Goal: Contribute content: Contribute content

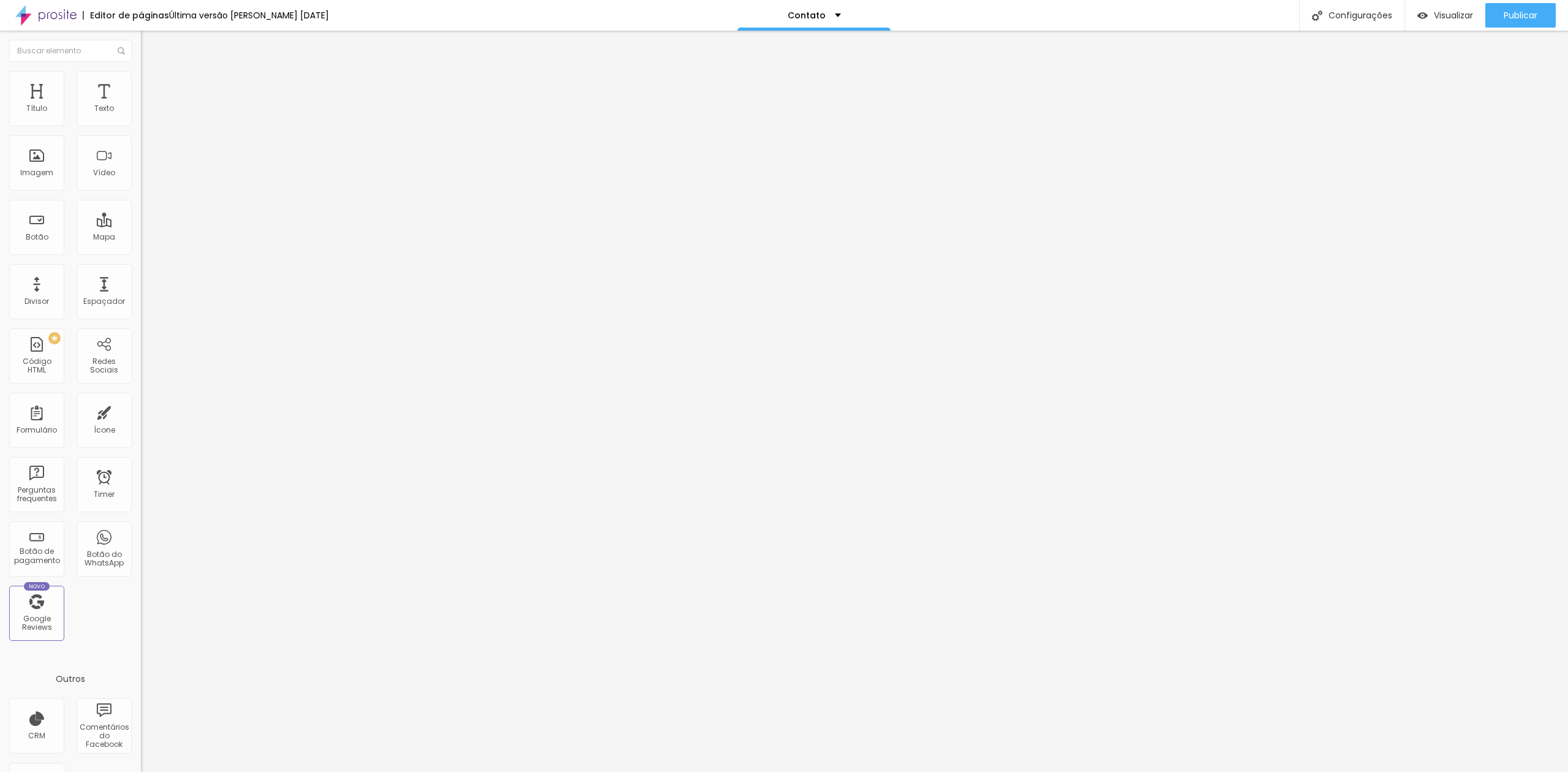
click at [141, 147] on div "<!-- Alboom CRM Lead Form Starts HERE --> < div style = "position: relative; pa…" at bounding box center [452, 147] width 623 height 81
click at [1537, 10] on span "Publicar" at bounding box center [1520, 15] width 34 height 10
click at [1465, 90] on link "Visualizar página" at bounding box center [1487, 94] width 110 height 8
drag, startPoint x: 51, startPoint y: 152, endPoint x: 12, endPoint y: 153, distance: 39.0
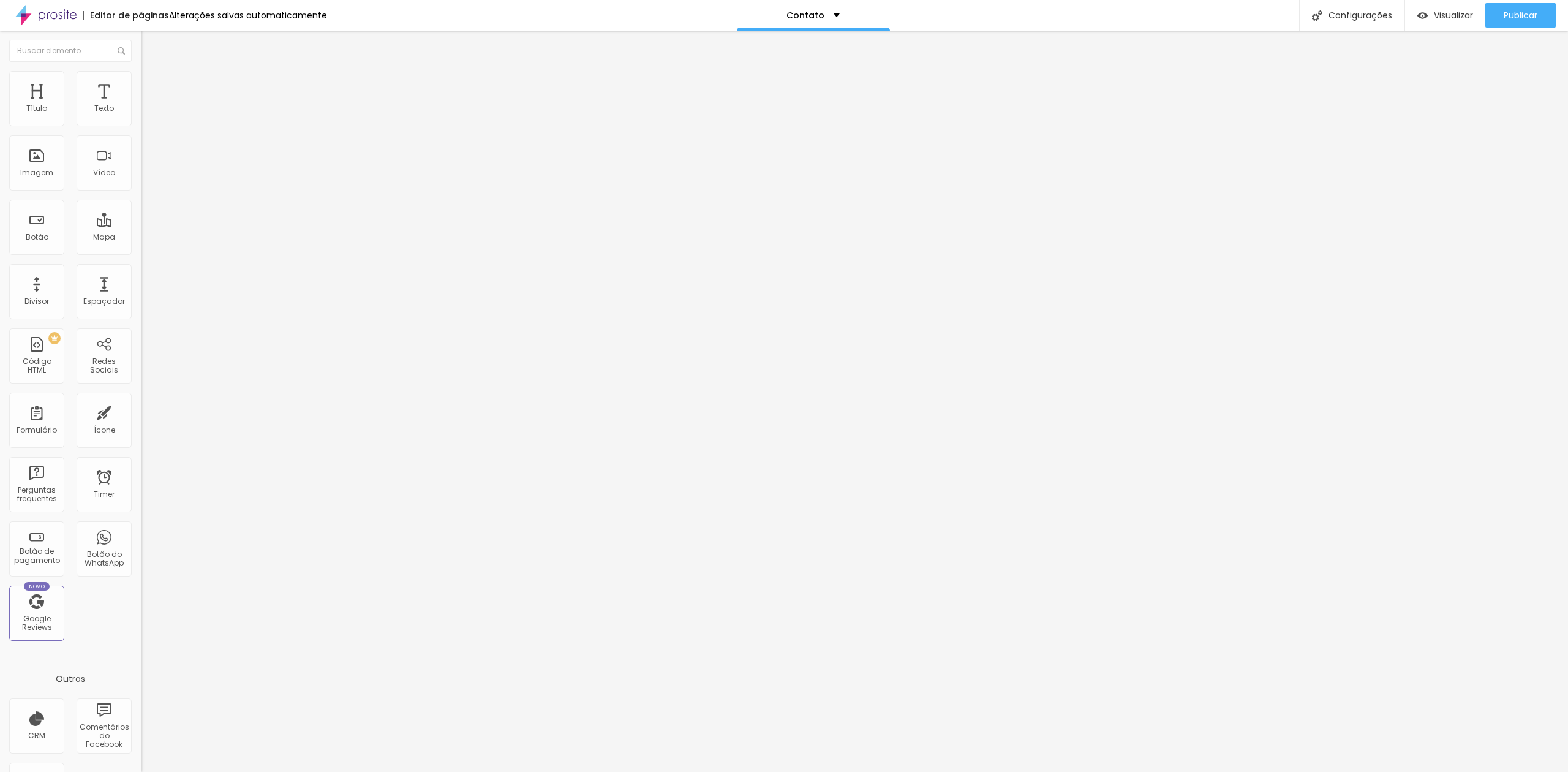
click at [12, 153] on div "<!-- Alboom CRM Lead Form Starts HERE --> < div style = "height: 100vh; positio…" at bounding box center [158, 147] width 623 height 81
click at [45, 155] on div "<!-- Alboom CRM Lead Form Starts HERE --> < div style = "height: 100vh; positio…" at bounding box center [158, 147] width 623 height 81
click at [141, 152] on div "<!-- Alboom CRM Lead Form Starts HERE --> < div style = "height: 100vh; positio…" at bounding box center [452, 147] width 623 height 81
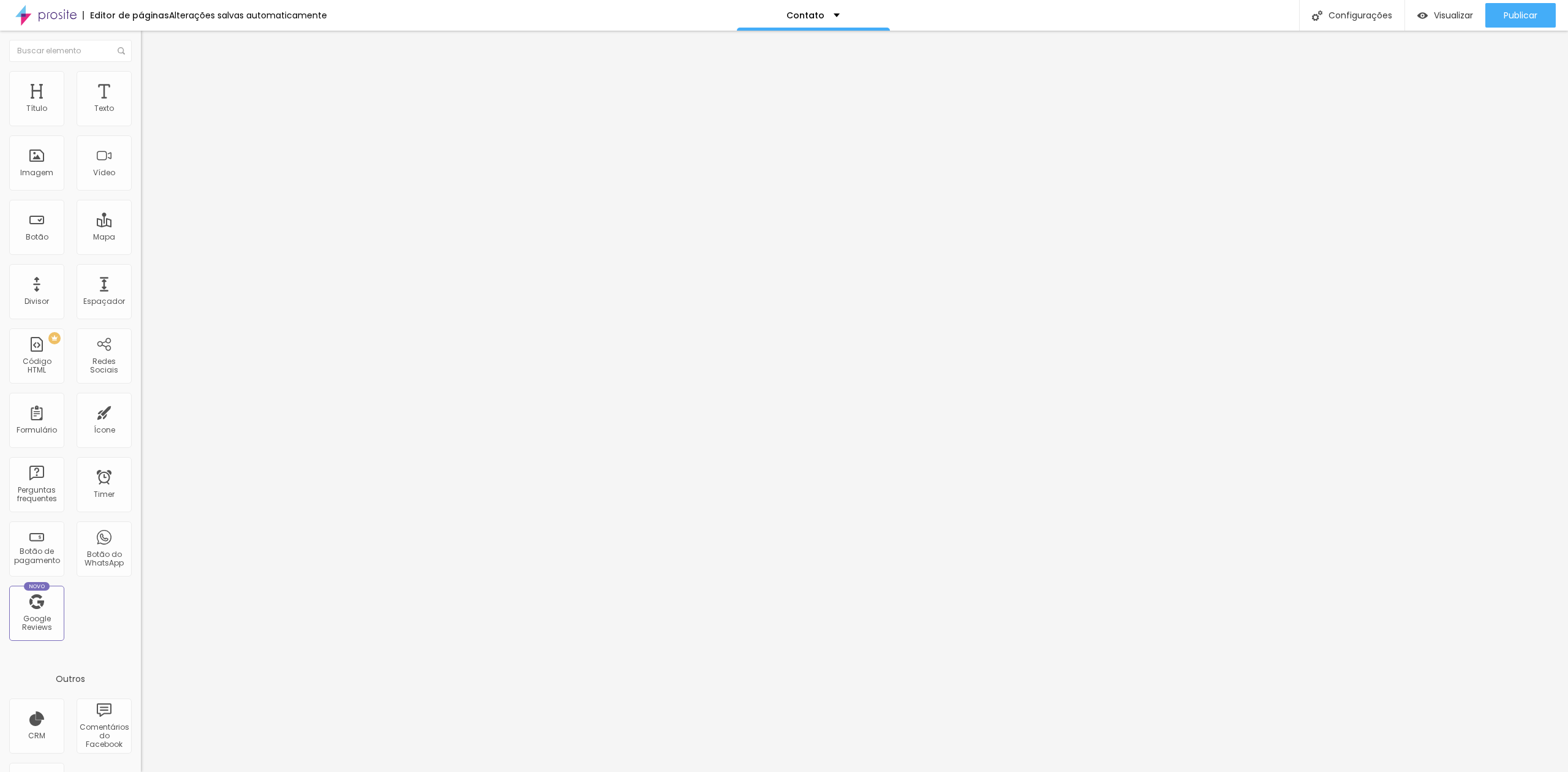
click at [141, 107] on div "<!-- Alboom CRM Lead Form Starts HERE --> < div style = "height: 100vh; positio…" at bounding box center [211, 107] width 141 height 0
click at [141, 150] on div "<!-- Alboom CRM Lead Form Starts HERE --> < div style = "height: 100vh; positio…" at bounding box center [452, 147] width 623 height 81
click at [141, 149] on div "<!-- Alboom CRM Lead Form Starts HERE --> < div style = "height: 100vh; positio…" at bounding box center [452, 147] width 623 height 81
click at [141, 149] on div "<!-- Alboom CRM Lead Form Starts HERE --> < div style = "height: 100vh; positio…" at bounding box center [452, 147] width 623 height 81
click at [141, 107] on div "<!-- Alboom CRM Lead Form Starts HERE --> < div style = "height: 100vh; positio…" at bounding box center [211, 107] width 141 height 0
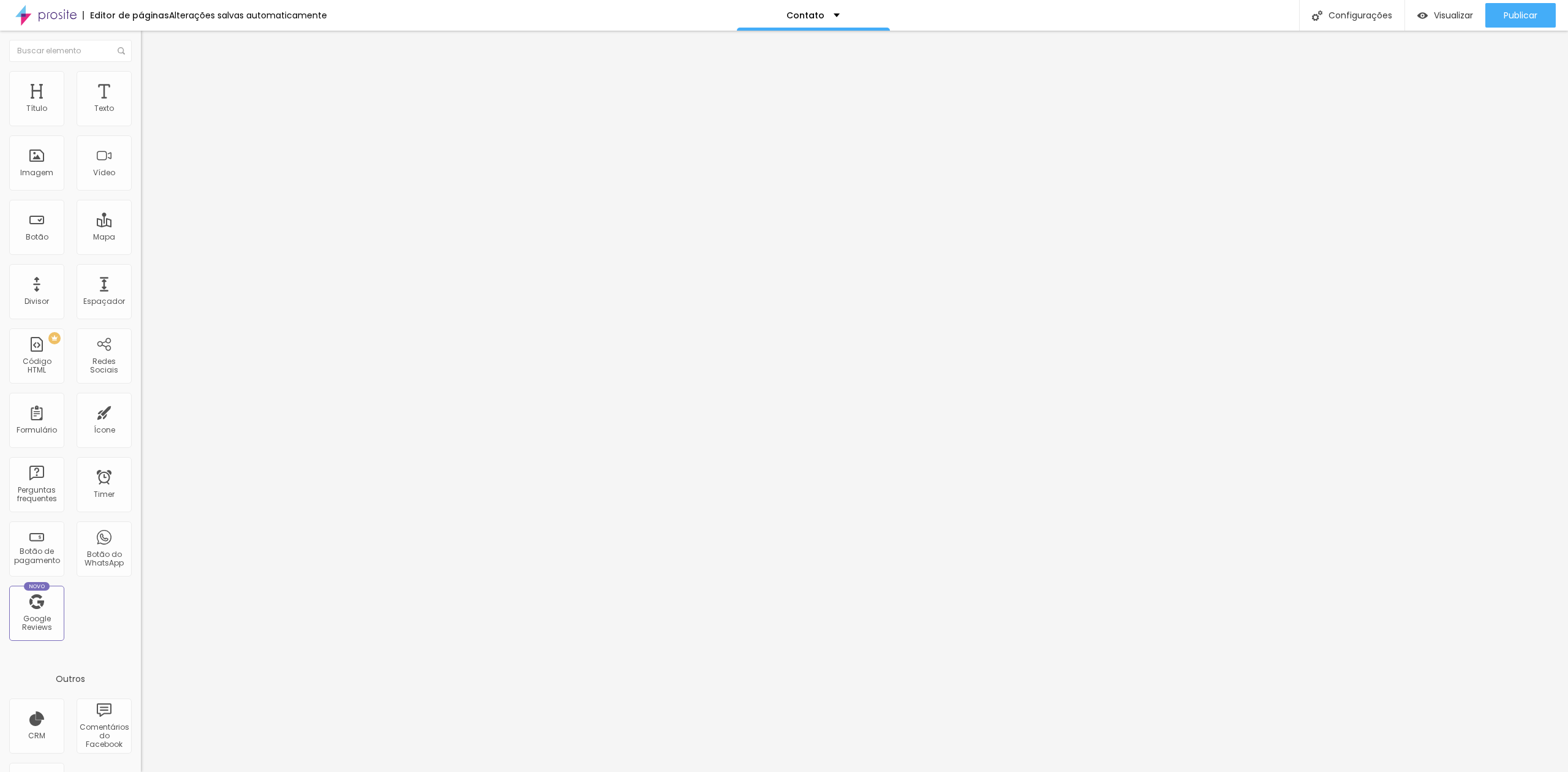
click at [141, 149] on div "<!-- Alboom CRM Lead Form Starts HERE --> < div style = "height: 100vh; positio…" at bounding box center [452, 147] width 623 height 81
click at [141, 107] on div "<!-- Alboom CRM Lead Form Starts HERE --> < div style = "height: 100vh; positio…" at bounding box center [211, 107] width 141 height 0
click at [1506, 22] on div "Publicar" at bounding box center [1520, 15] width 34 height 24
click at [140, 164] on div "<!-- Alboom CRM Lead Form Starts HERE --> < div style = "height: 3456vh; positi…" at bounding box center [451, 147] width 623 height 81
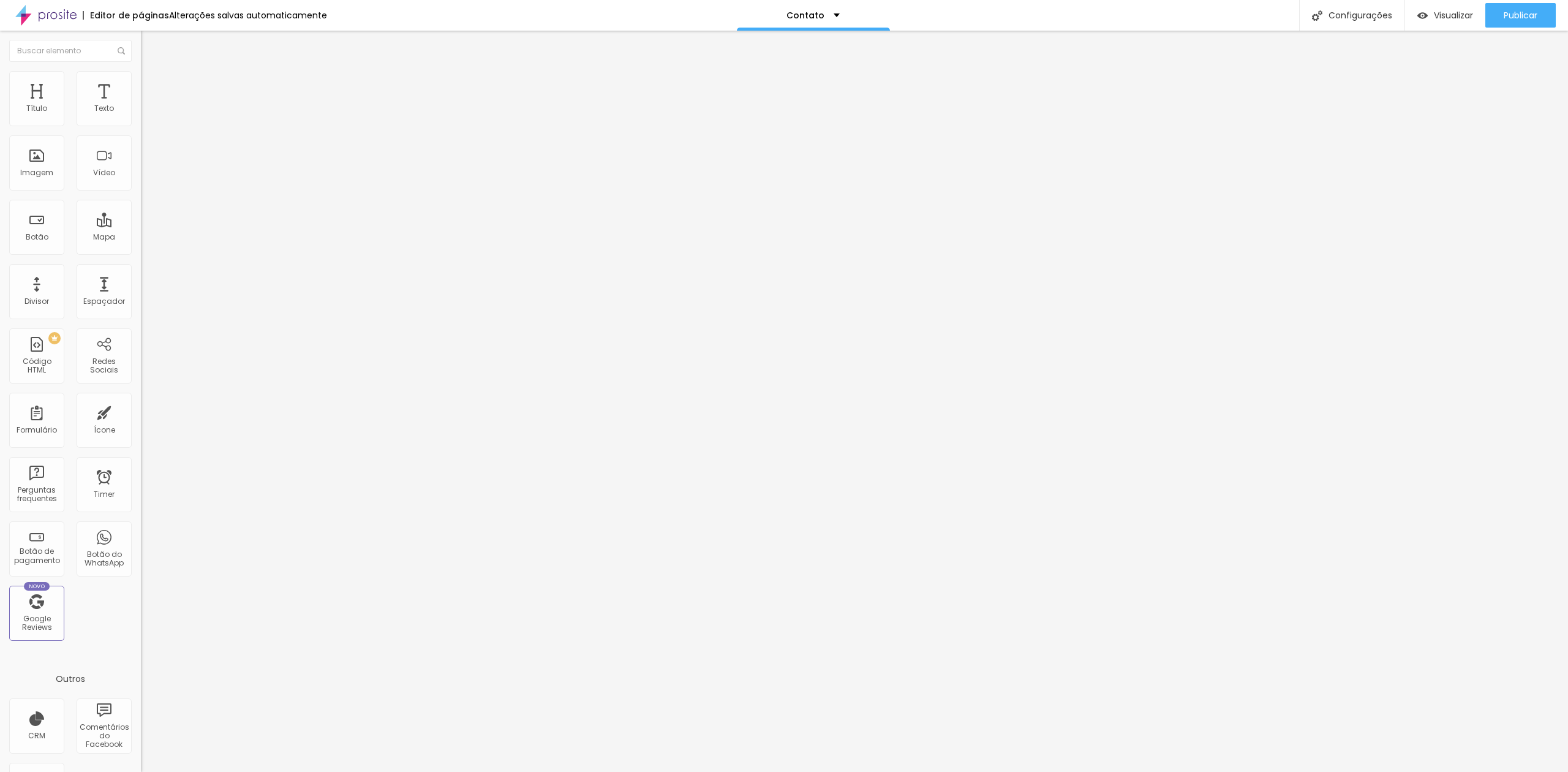
click at [141, 107] on div "<!-- Alboom CRM Lead Form Starts HERE --> < div style = "height: 3456vh; positi…" at bounding box center [211, 107] width 141 height 0
click at [141, 106] on img at bounding box center [144, 101] width 8 height 8
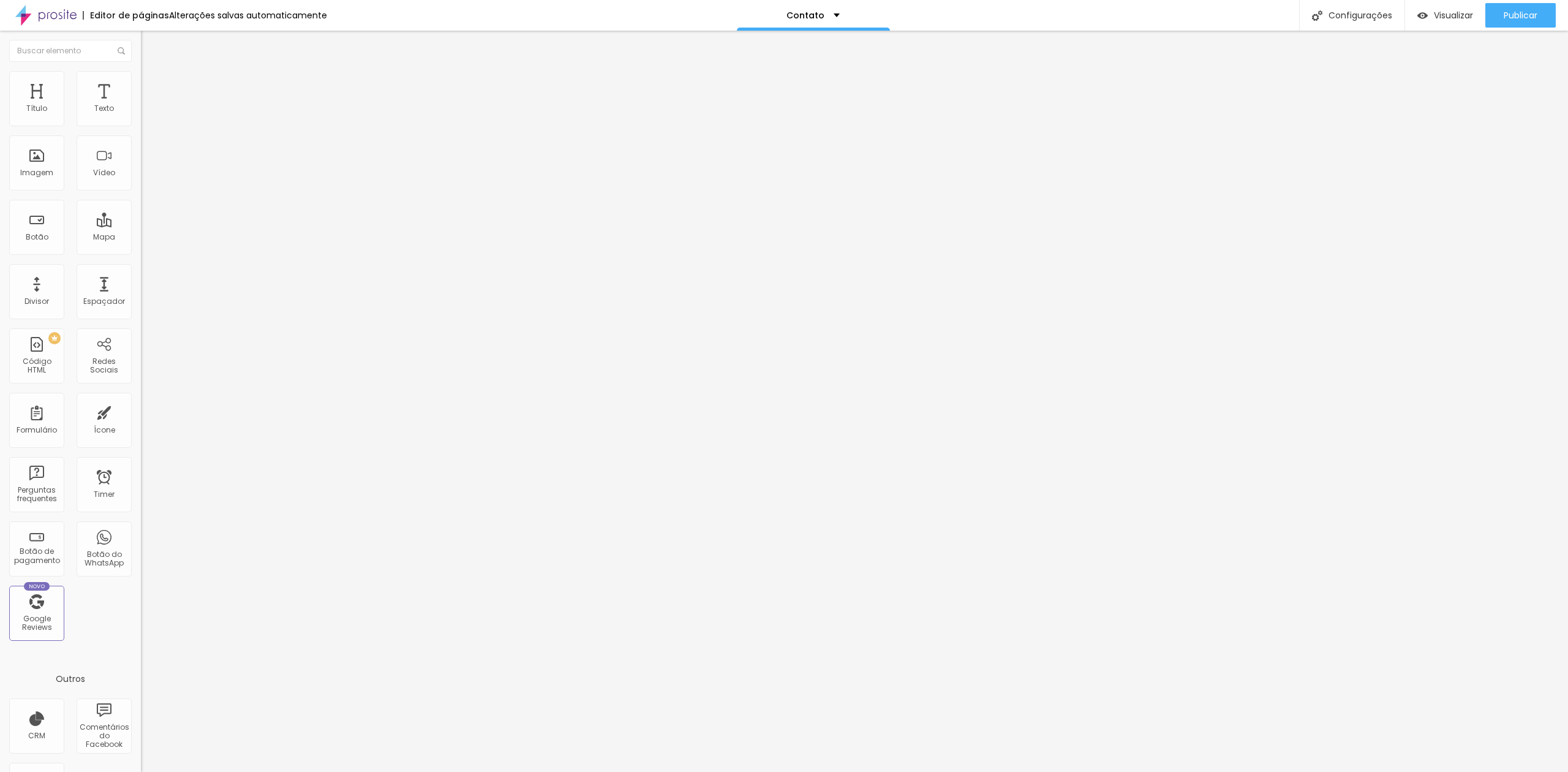
drag, startPoint x: 849, startPoint y: 251, endPoint x: 637, endPoint y: 249, distance: 212.0
drag, startPoint x: 825, startPoint y: 301, endPoint x: 804, endPoint y: 298, distance: 21.2
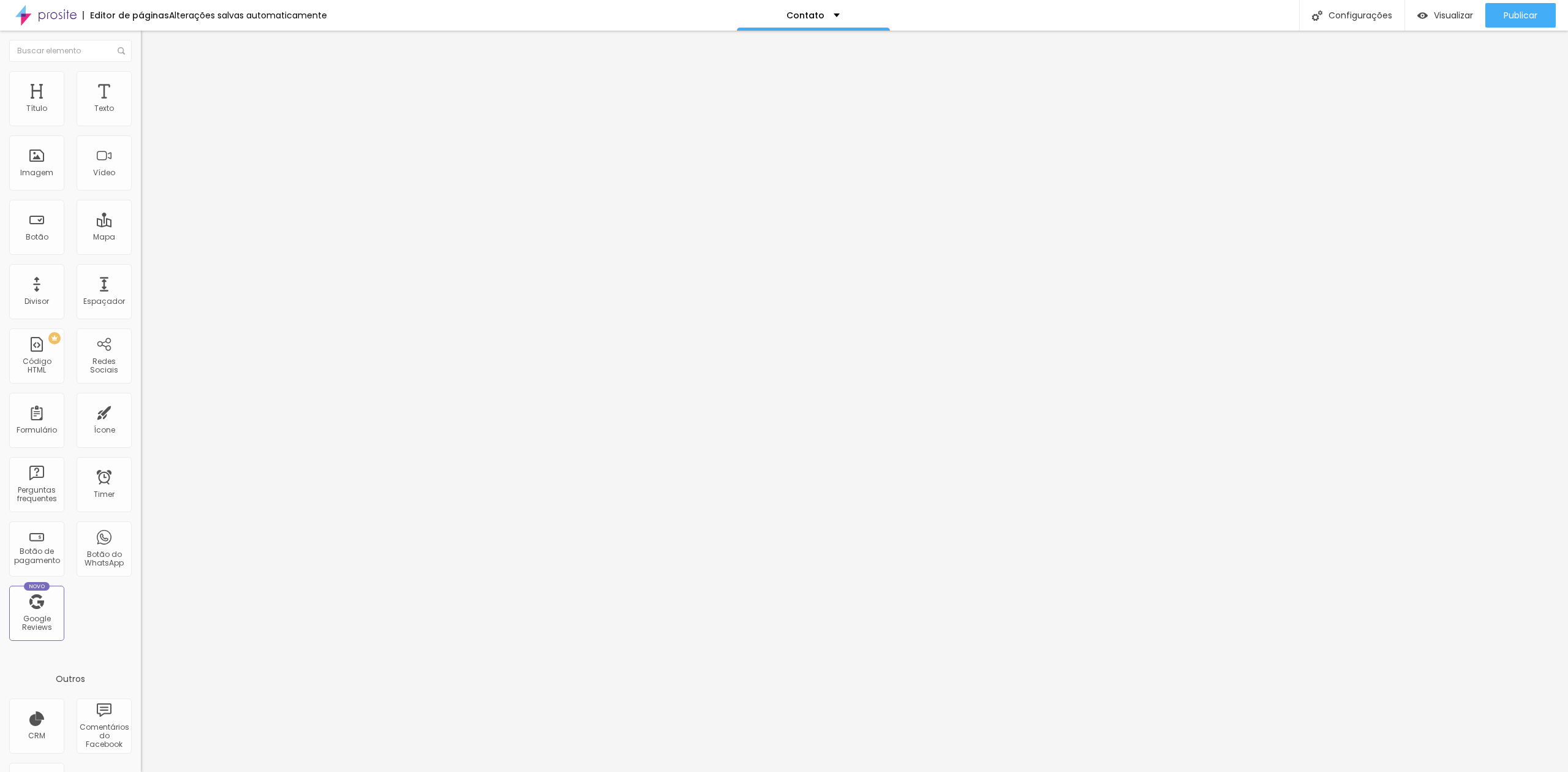
drag, startPoint x: 828, startPoint y: 302, endPoint x: 631, endPoint y: 299, distance: 197.0
drag, startPoint x: 742, startPoint y: 277, endPoint x: 507, endPoint y: 234, distance: 238.9
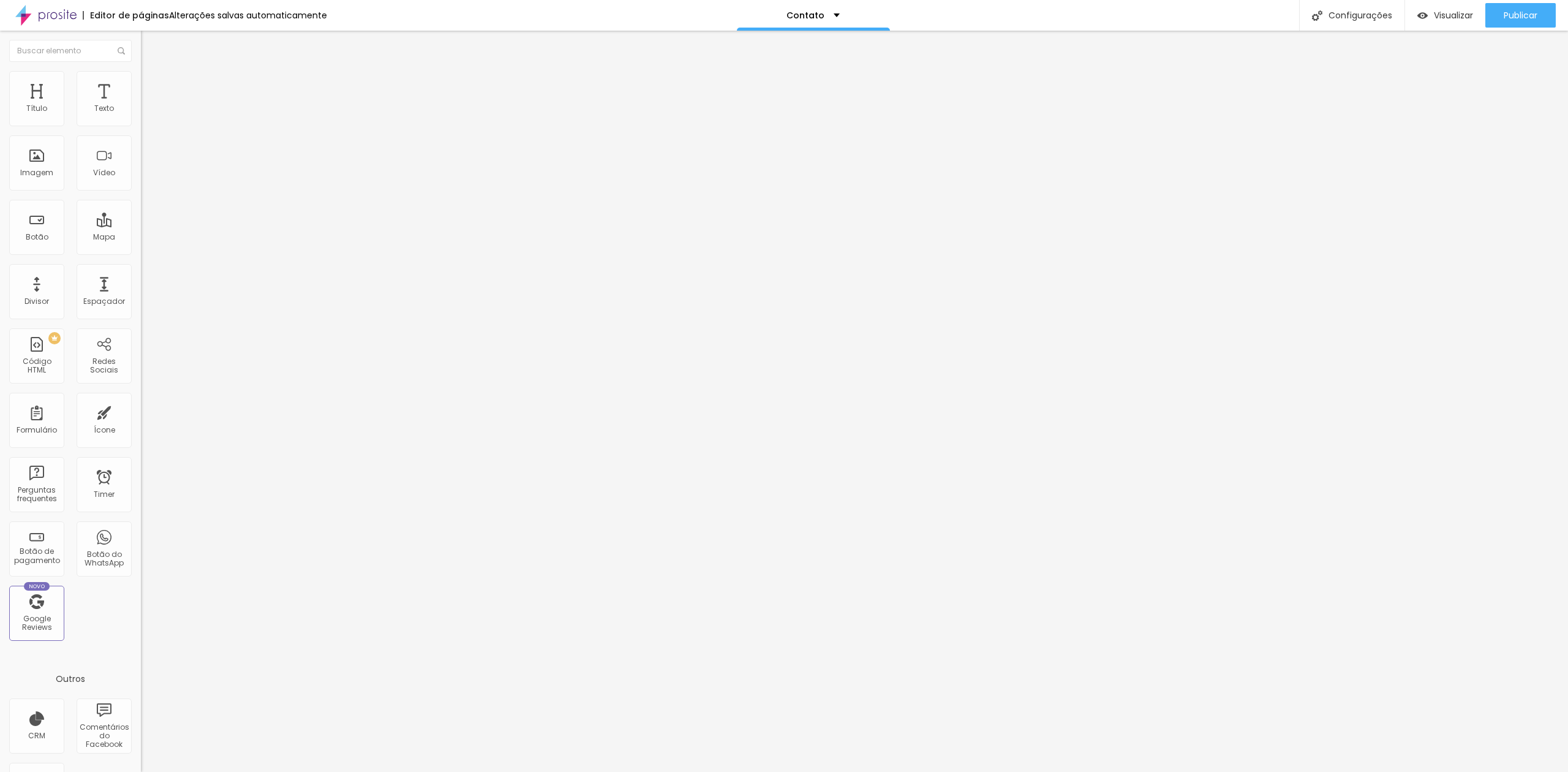
scroll to position [0, 0]
drag, startPoint x: 777, startPoint y: 251, endPoint x: 770, endPoint y: 253, distance: 7.3
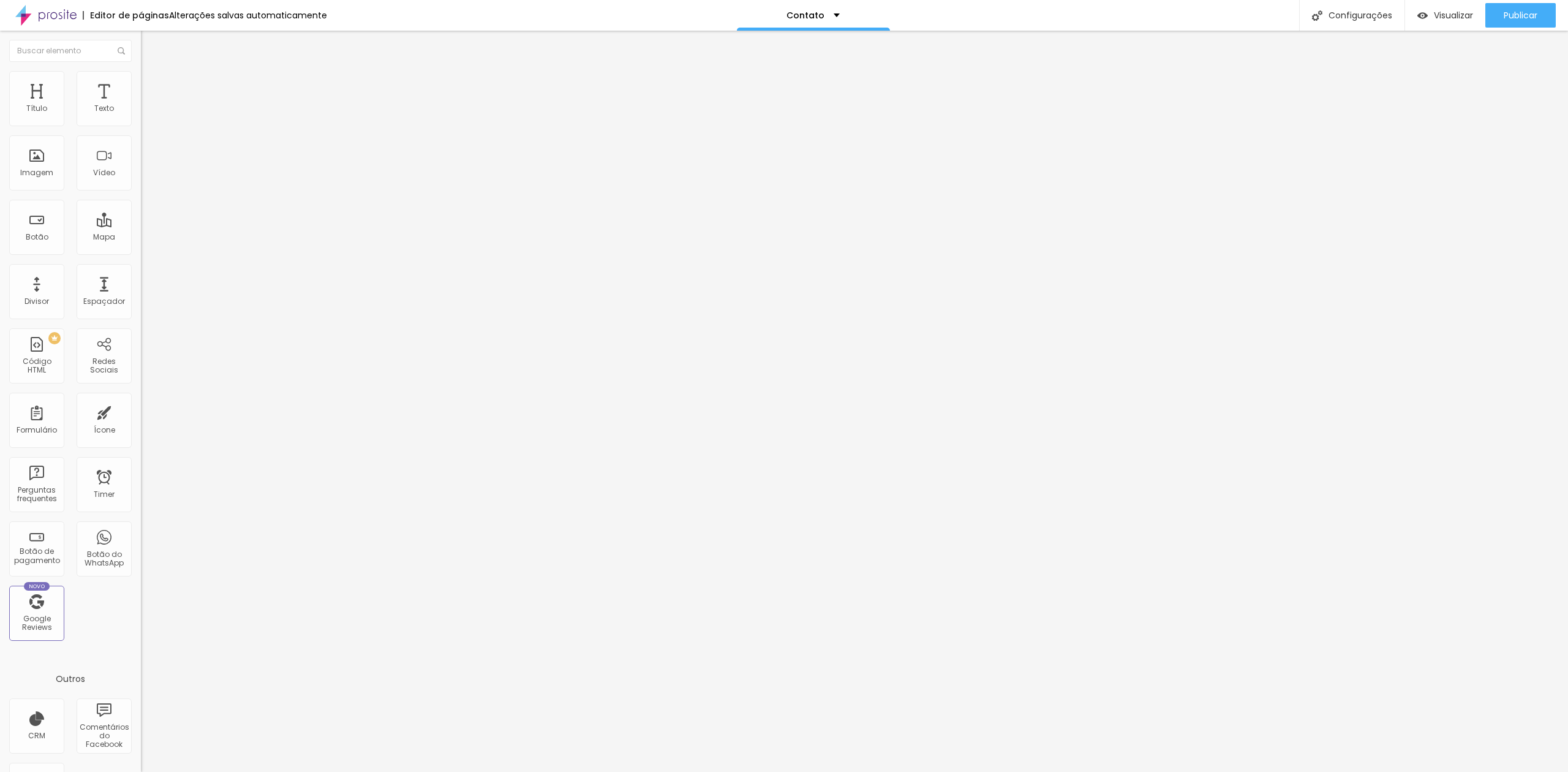
click at [1512, 20] on span "Publicar" at bounding box center [1520, 15] width 34 height 10
click at [1512, 24] on div "Publicar" at bounding box center [1520, 15] width 34 height 24
click at [1477, 90] on link "Visualizar página" at bounding box center [1487, 94] width 110 height 8
drag, startPoint x: 84, startPoint y: 165, endPoint x: 0, endPoint y: 165, distance: 84.0
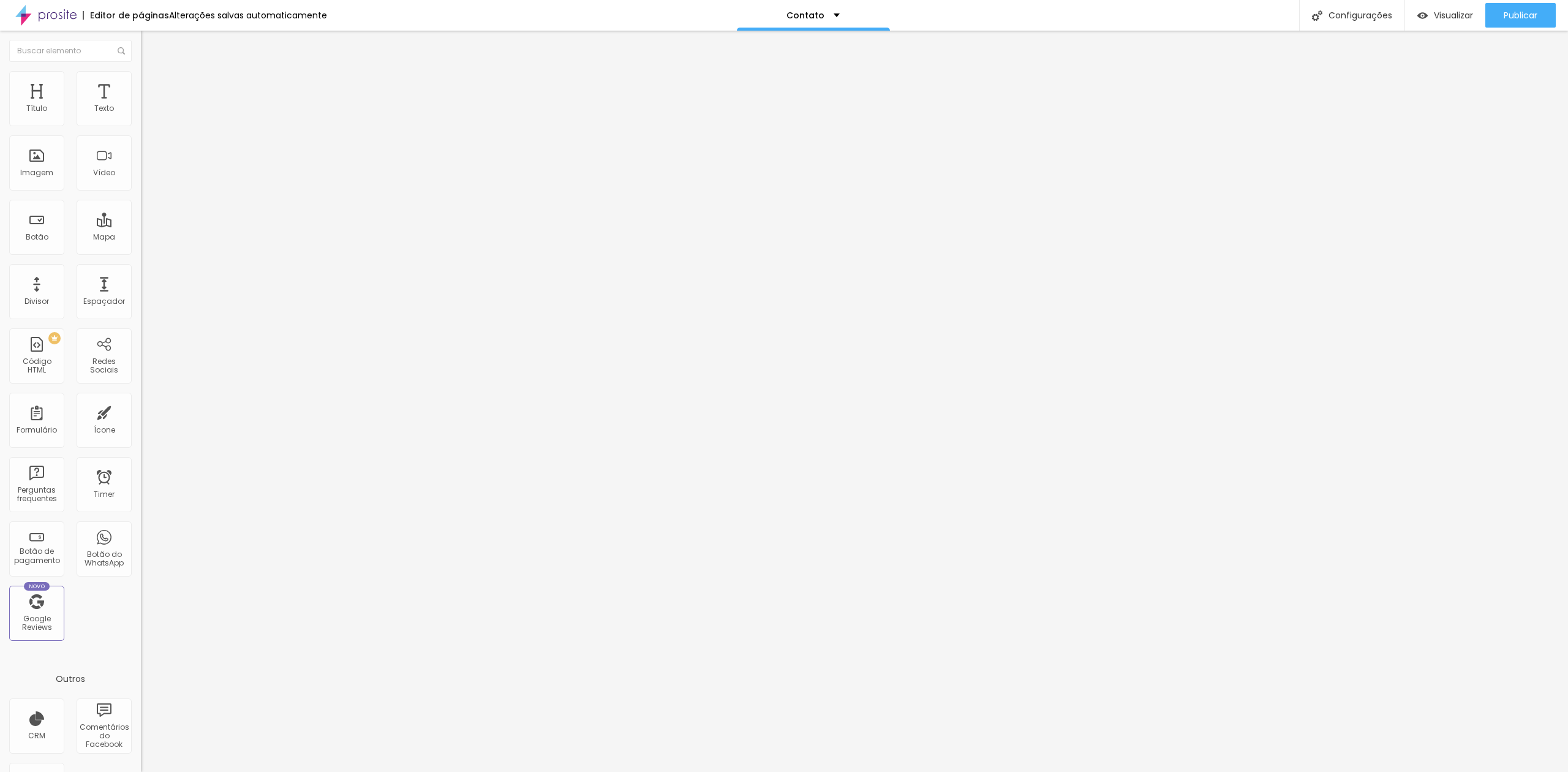
click at [141, 143] on div "Código HTML 362 caracteres <!-- Alboom CRM Lead Form Starts HERE --> < div styl…" at bounding box center [211, 113] width 141 height 60
click at [141, 107] on div "<!-- Alboom CRM Lead Form Starts HERE --> < div style = "position: relative; pa…" at bounding box center [211, 107] width 141 height 0
click at [141, 174] on div "<!-- Alboom CRM Lead Form Starts HERE --> < div style = "position: relative; pa…" at bounding box center [452, 147] width 623 height 81
drag, startPoint x: 115, startPoint y: 179, endPoint x: 19, endPoint y: 167, distance: 96.7
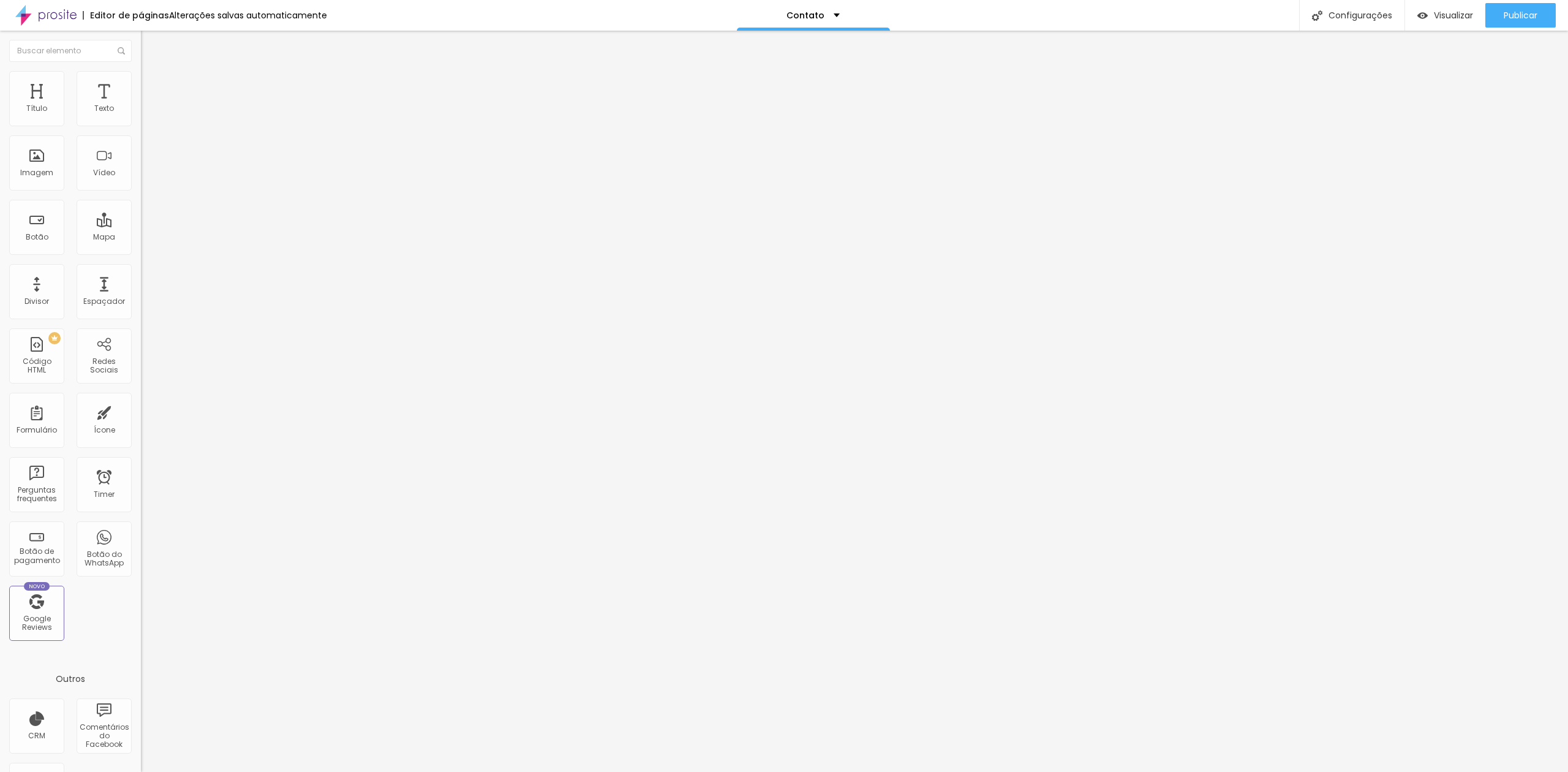
click at [140, 167] on div "<!-- Alboom CRM Lead Form Starts HERE --> < div style = "position: relative; pa…" at bounding box center [451, 147] width 623 height 81
click at [141, 107] on div "<!-- Alboom CRM Lead Form Starts HERE --> < div style = "position: relative; pa…" at bounding box center [211, 107] width 141 height 0
click at [140, 149] on div "<!-- Alboom CRM Lead Form Starts HERE --> < div style = "position: relative; pa…" at bounding box center [451, 147] width 623 height 81
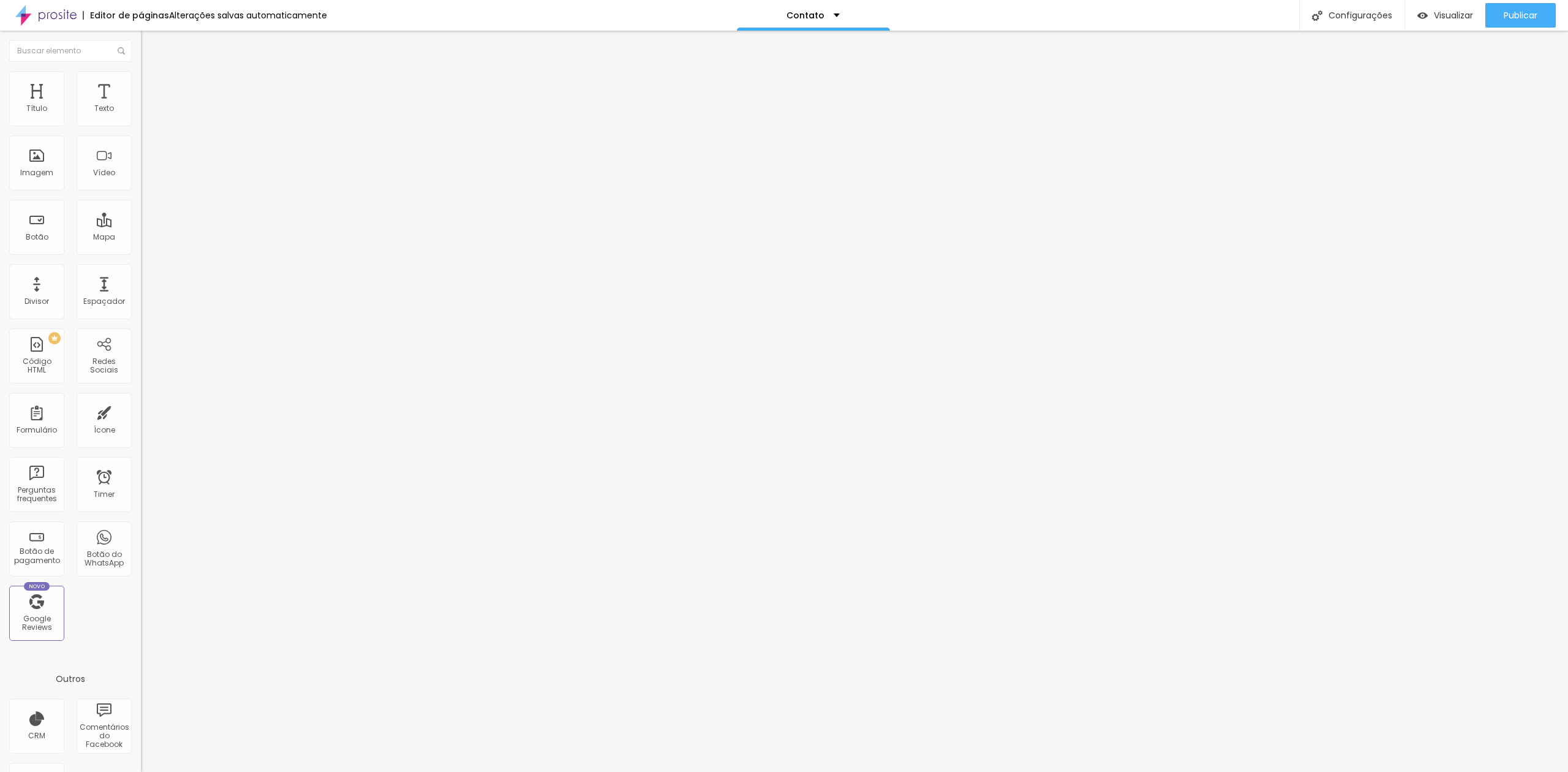
click at [86, 164] on div "<!-- Alboom CRM Lead Form Starts HERE --> < div style = "position: relative; pa…" at bounding box center [397, 147] width 623 height 81
click at [141, 106] on img at bounding box center [144, 101] width 8 height 8
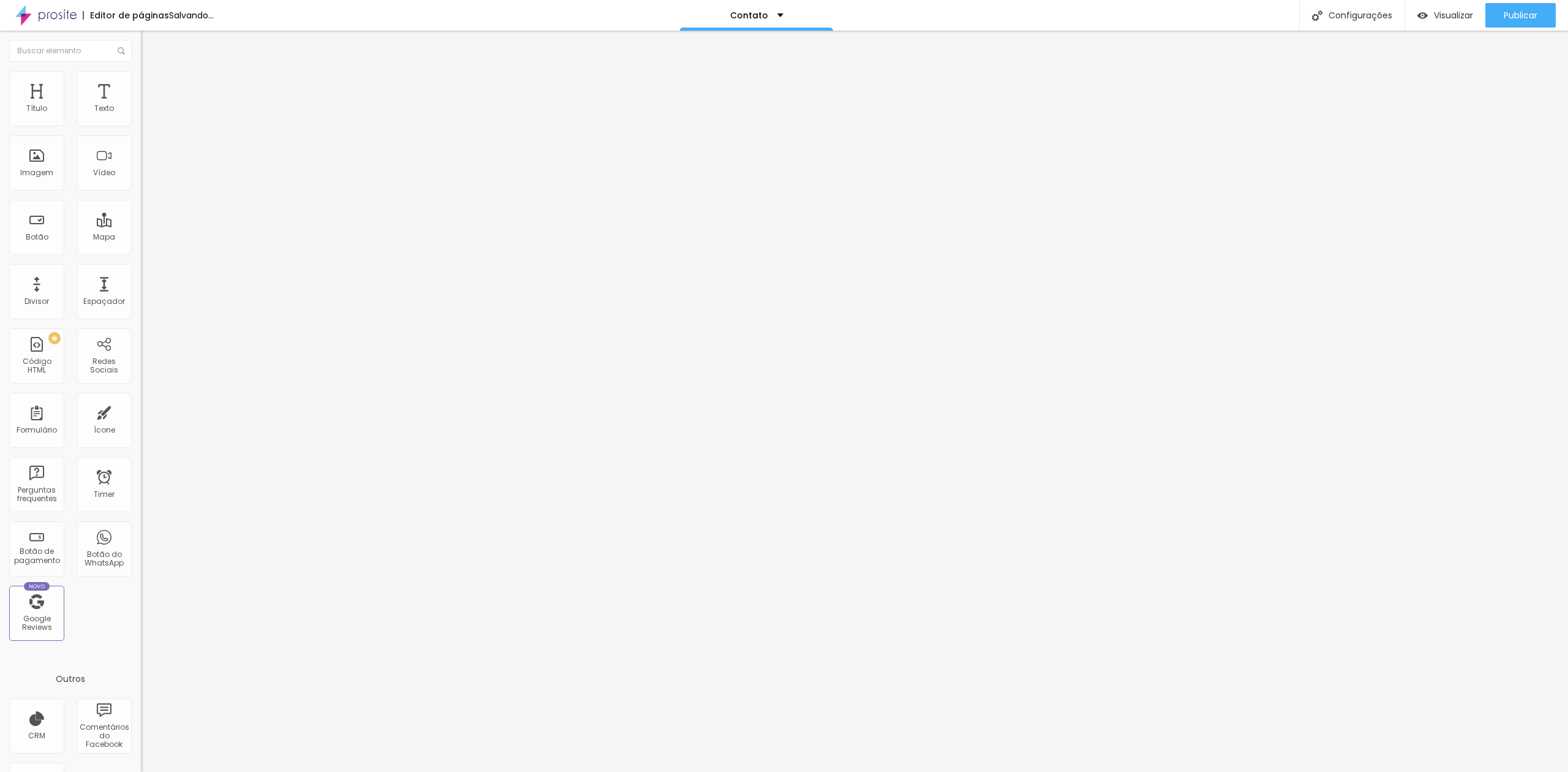
click at [1506, 6] on div "Publicar" at bounding box center [1520, 15] width 34 height 24
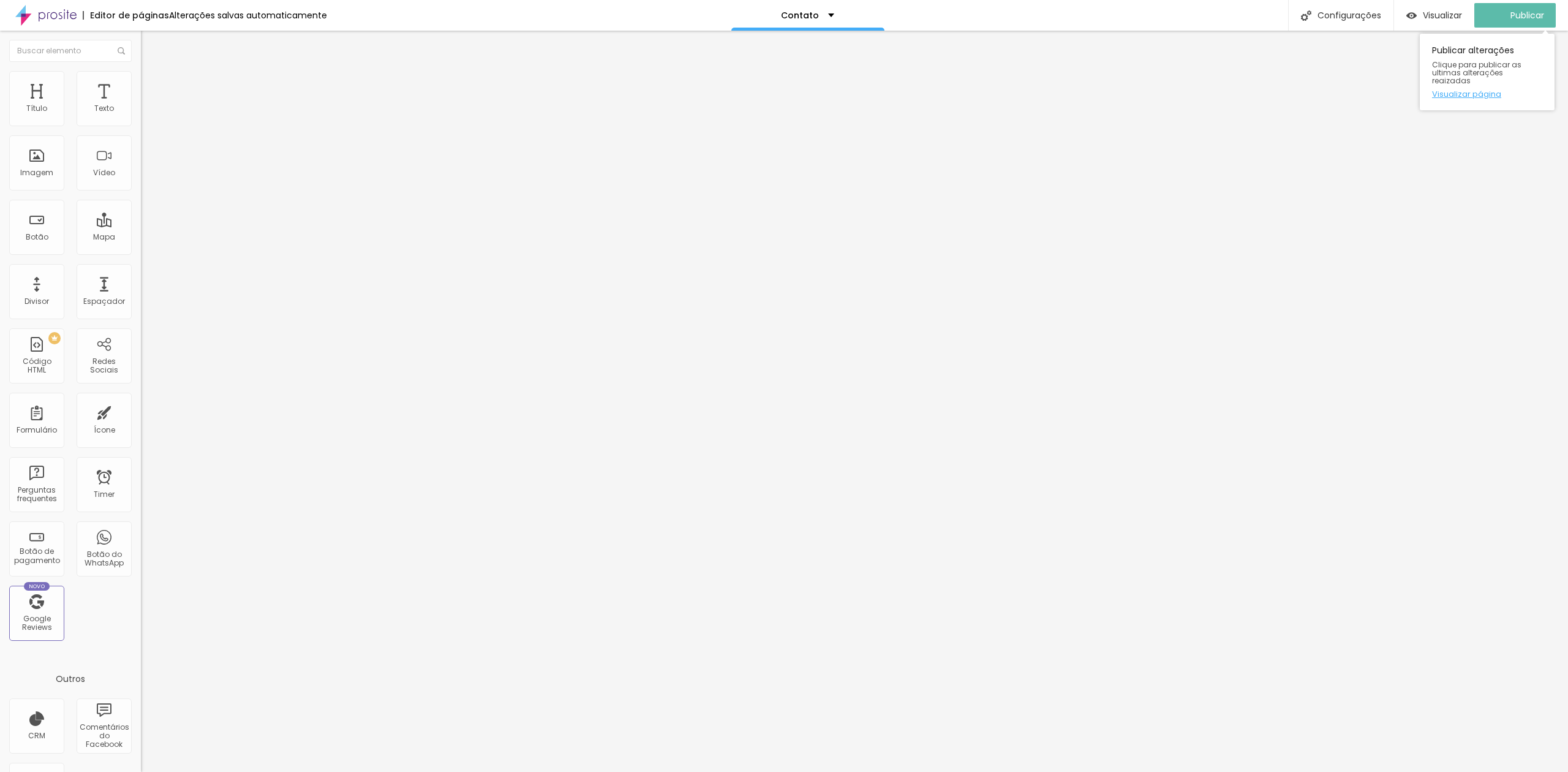
click at [1487, 90] on link "Visualizar página" at bounding box center [1487, 94] width 110 height 8
click at [141, 106] on img at bounding box center [144, 101] width 8 height 8
click at [1525, 3] on div "Publicar" at bounding box center [1520, 15] width 34 height 24
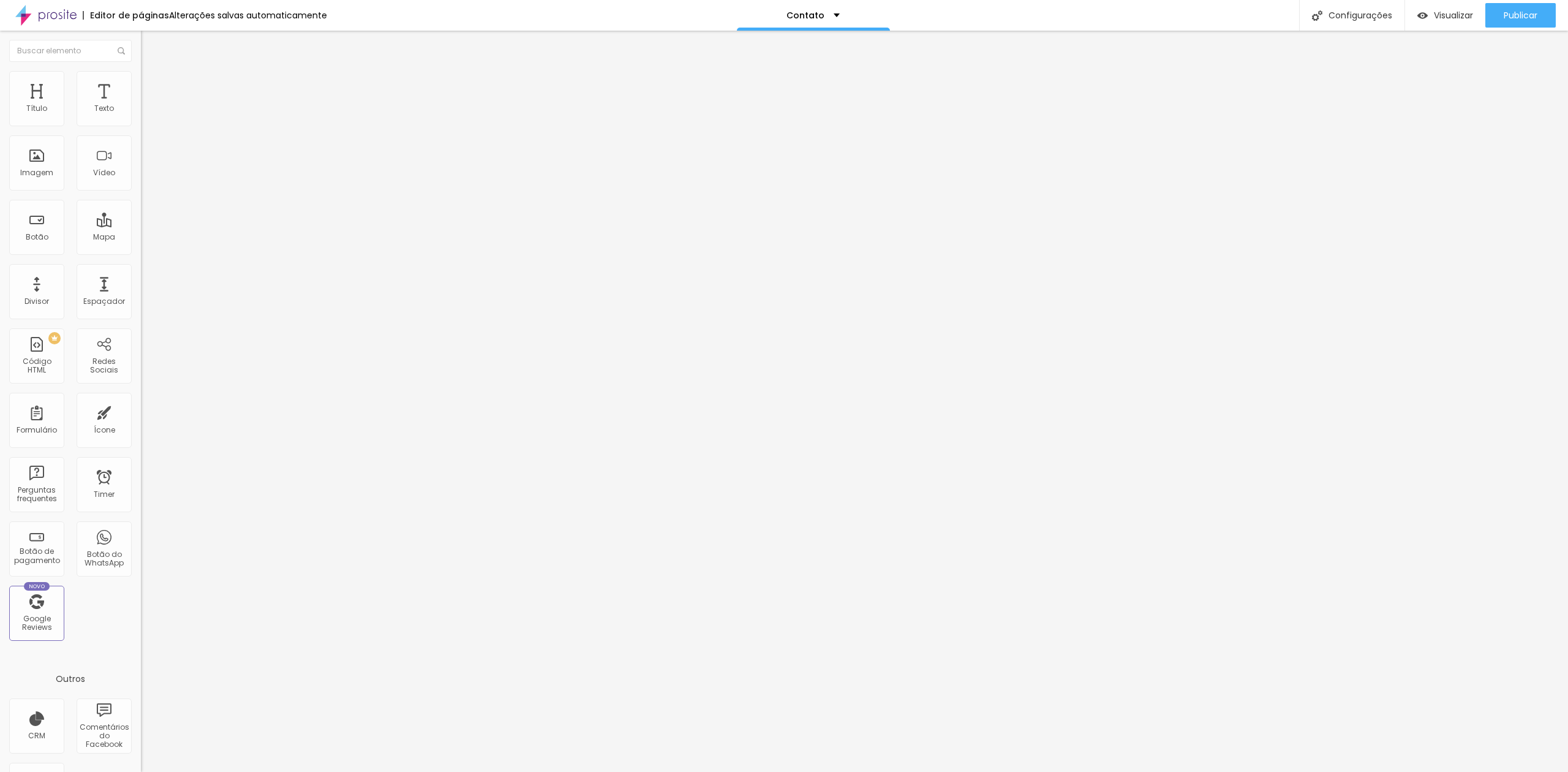
scroll to position [0, 239]
click at [141, 107] on div "372 caracteres" at bounding box center [211, 99] width 141 height 16
click at [141, 106] on img at bounding box center [144, 101] width 8 height 8
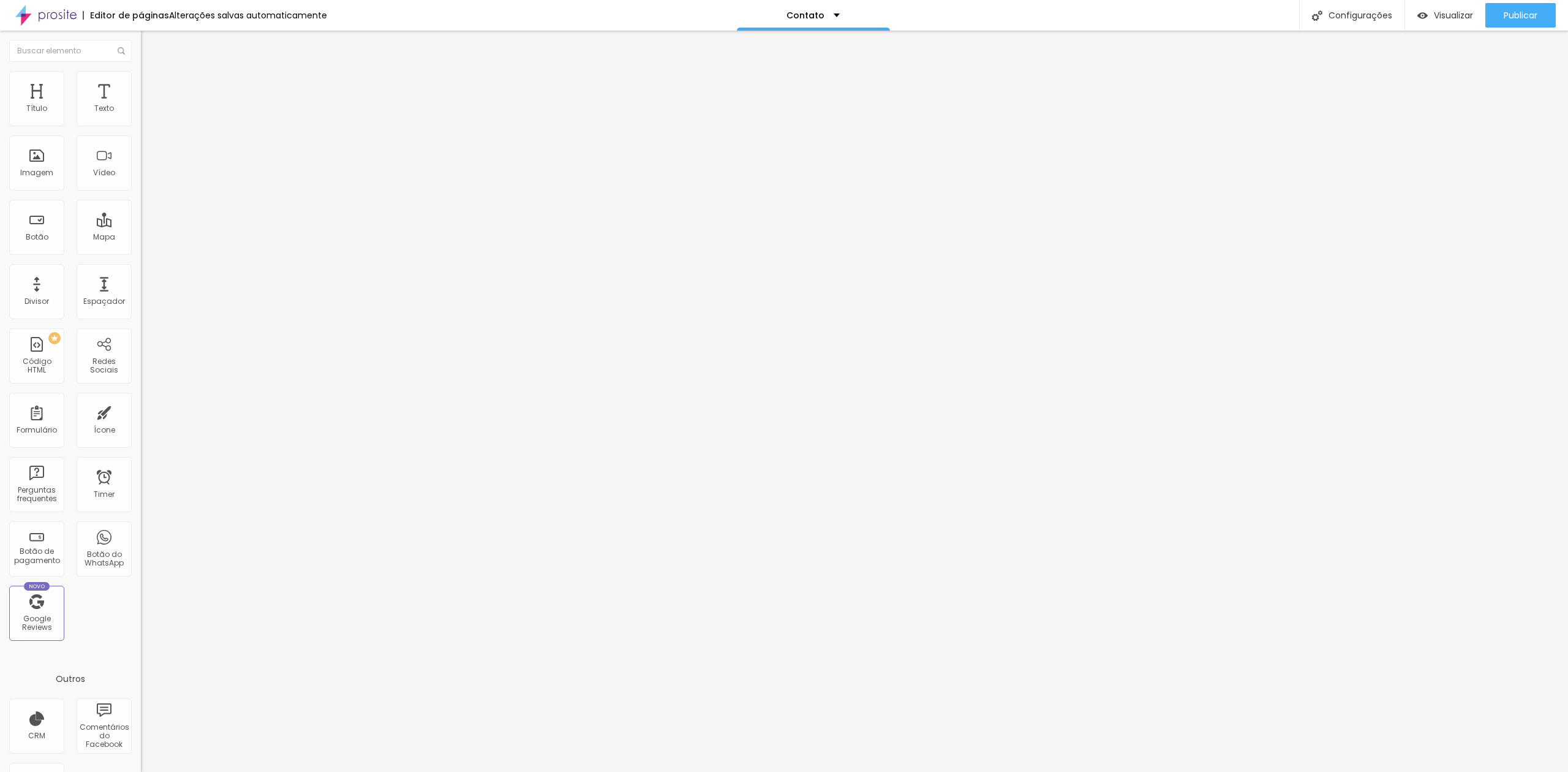
click at [141, 106] on img at bounding box center [144, 101] width 8 height 8
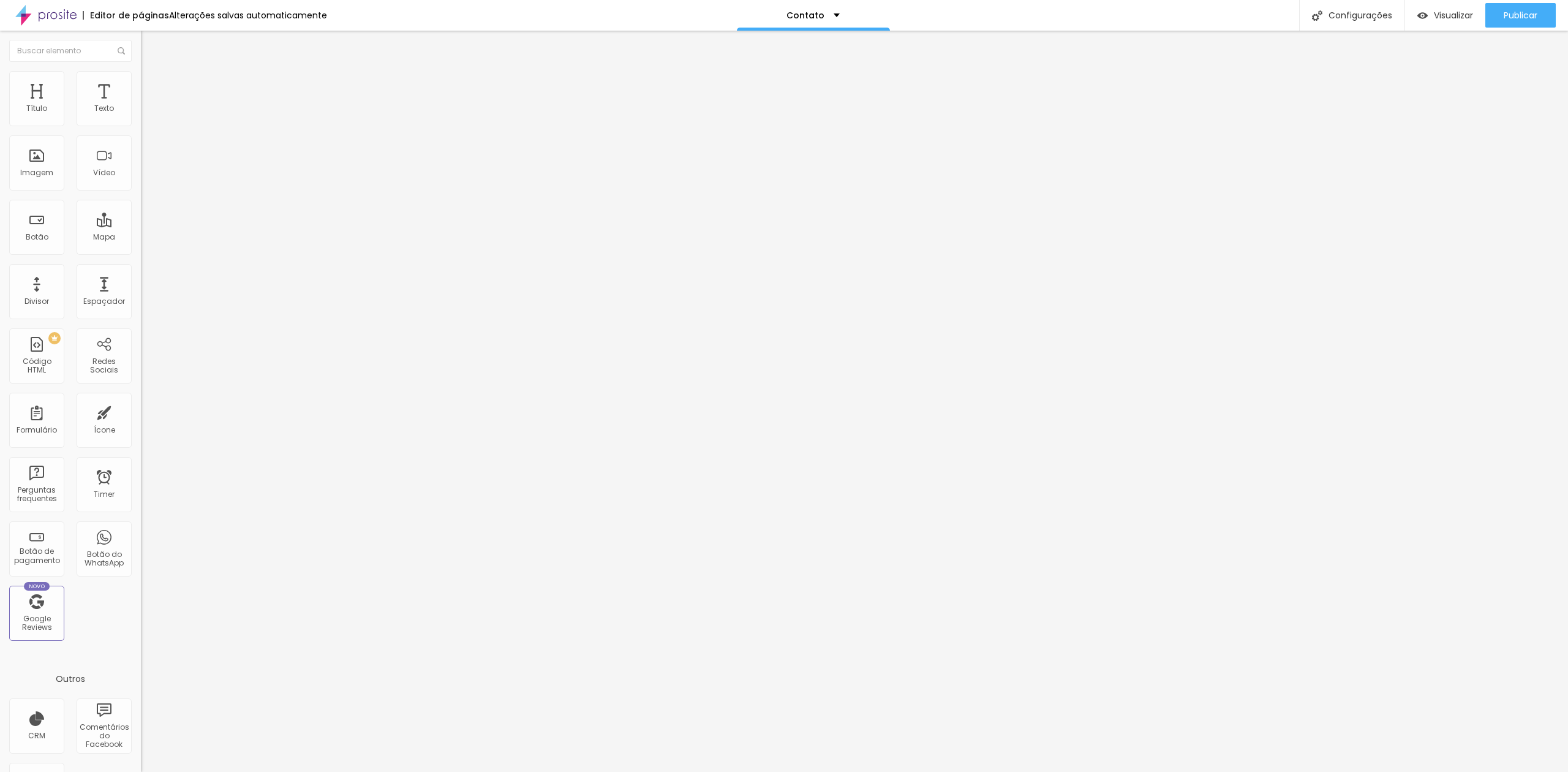
click at [141, 107] on div "372 caracteres" at bounding box center [211, 99] width 141 height 16
click at [141, 106] on img at bounding box center [144, 101] width 8 height 8
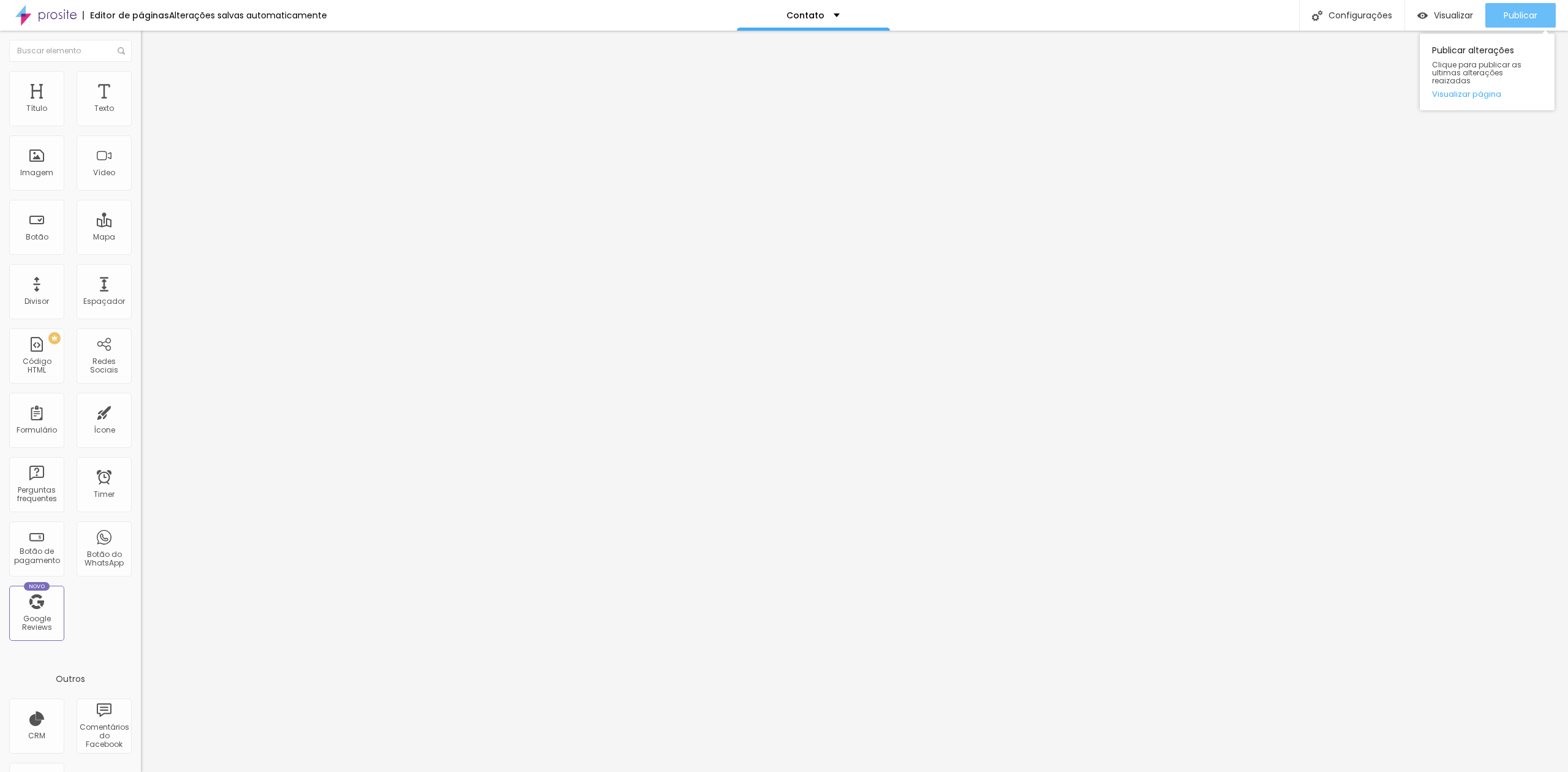
click at [1512, 18] on span "Publicar" at bounding box center [1520, 15] width 34 height 10
click at [141, 106] on img at bounding box center [144, 101] width 8 height 8
click at [1510, 13] on span "Publicar" at bounding box center [1520, 15] width 34 height 10
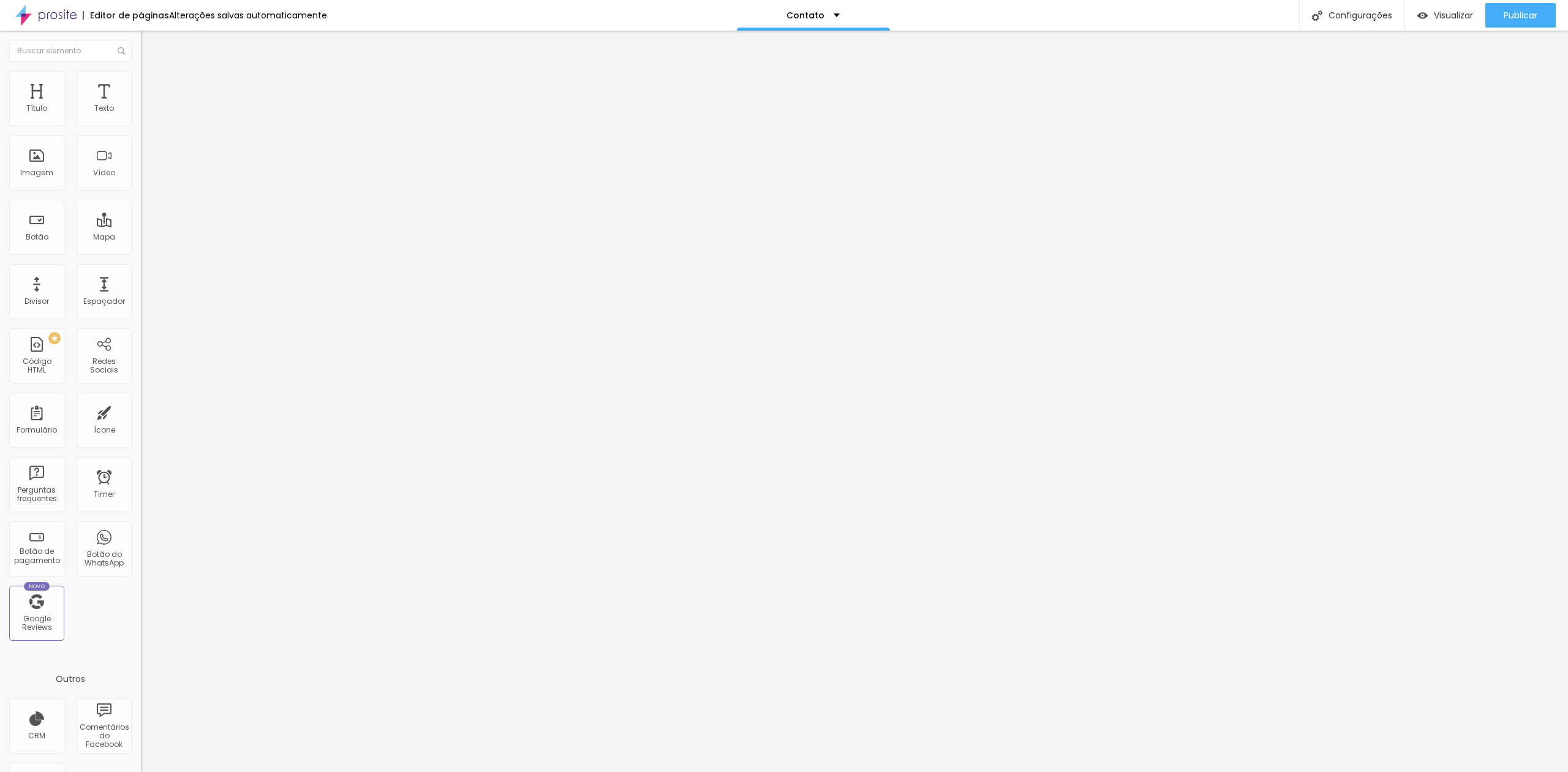
click at [141, 106] on img at bounding box center [144, 101] width 8 height 8
click at [1536, 12] on span "Publicar" at bounding box center [1520, 15] width 34 height 10
click at [141, 107] on div "372 caracteres" at bounding box center [211, 99] width 141 height 16
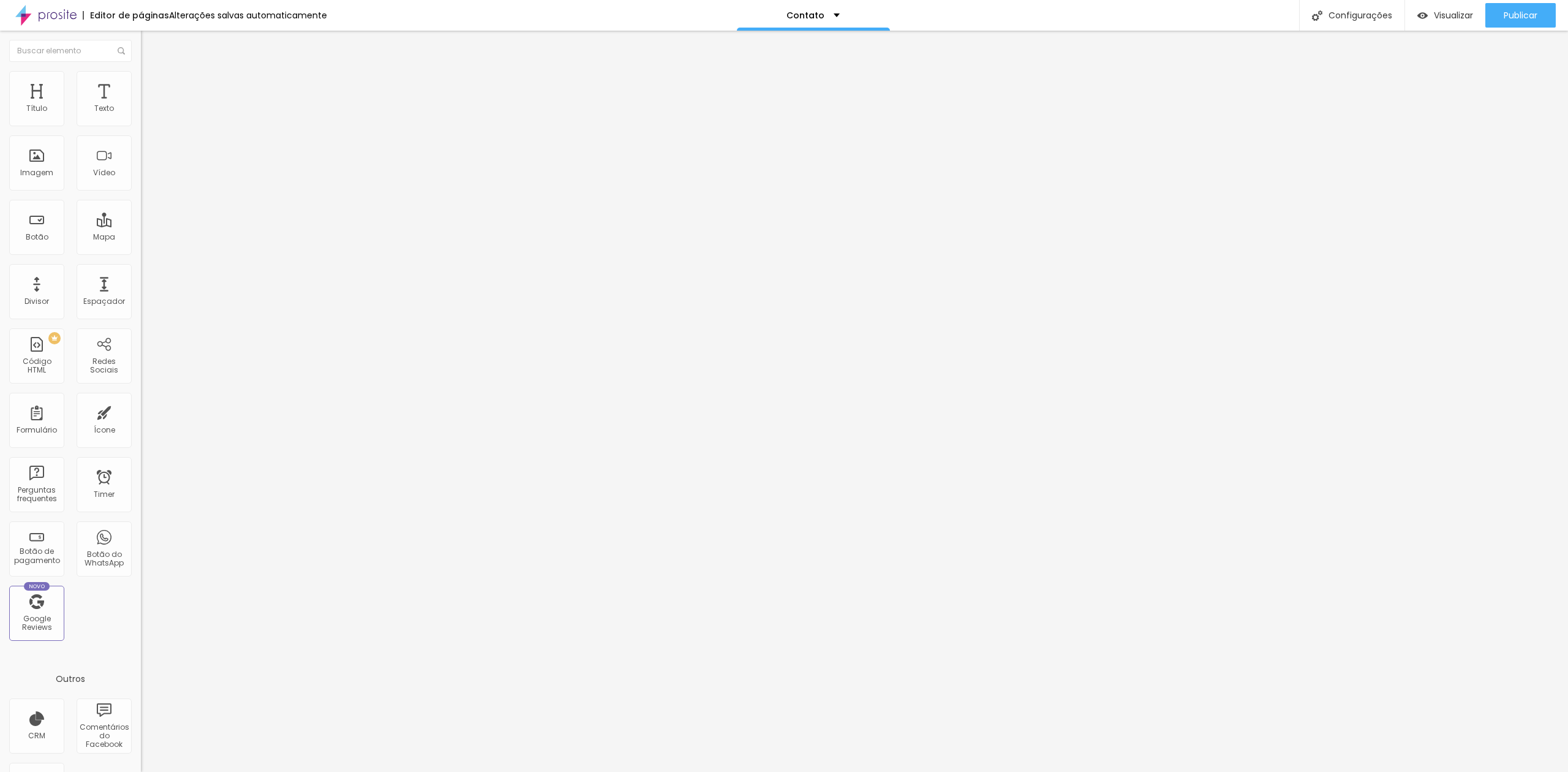
click at [141, 107] on div "372 caracteres" at bounding box center [211, 99] width 141 height 16
click at [141, 106] on img at bounding box center [144, 101] width 8 height 8
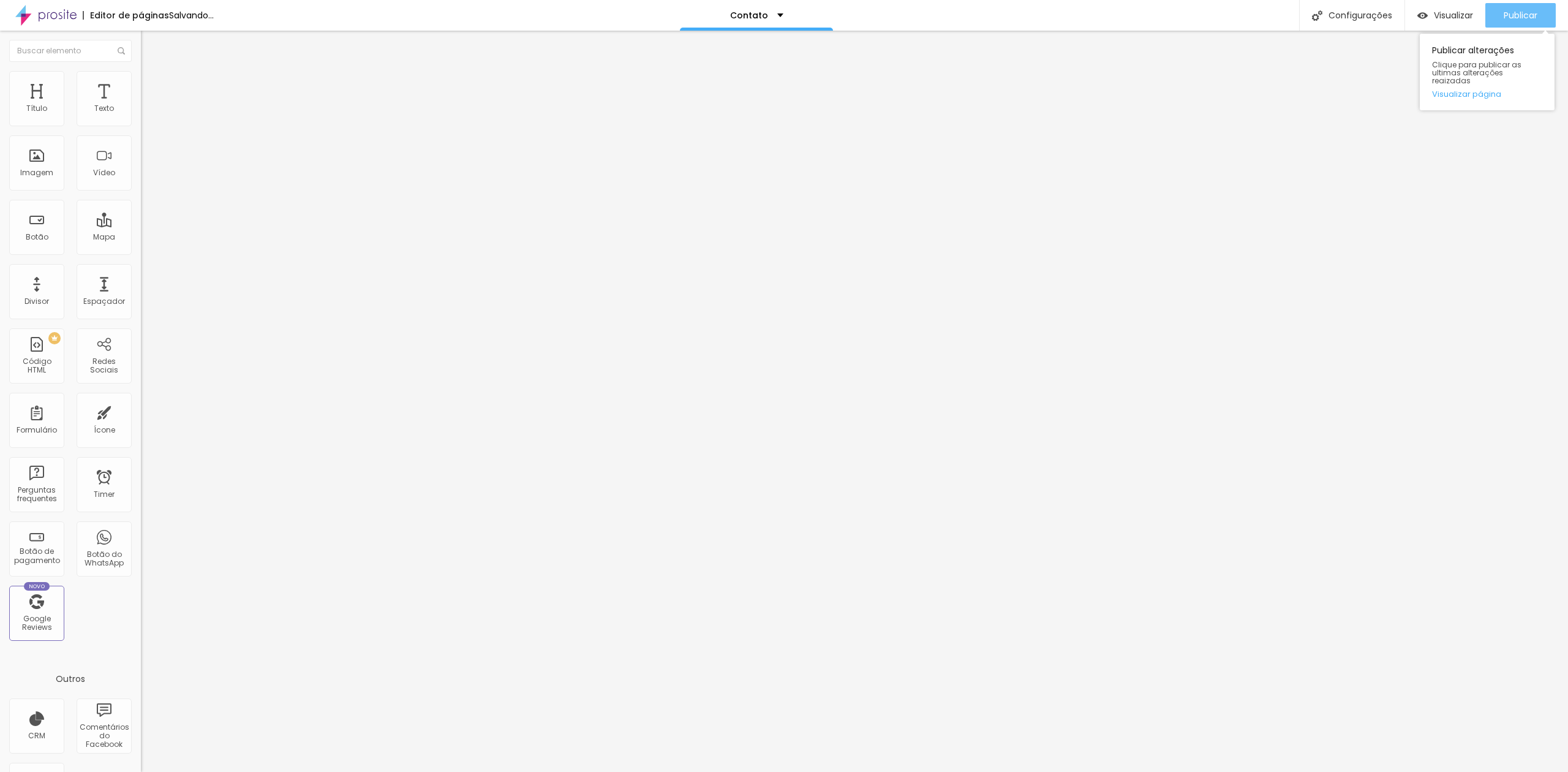
click at [1512, 22] on div "Publicar" at bounding box center [1520, 15] width 34 height 24
